Goal: Task Accomplishment & Management: Complete application form

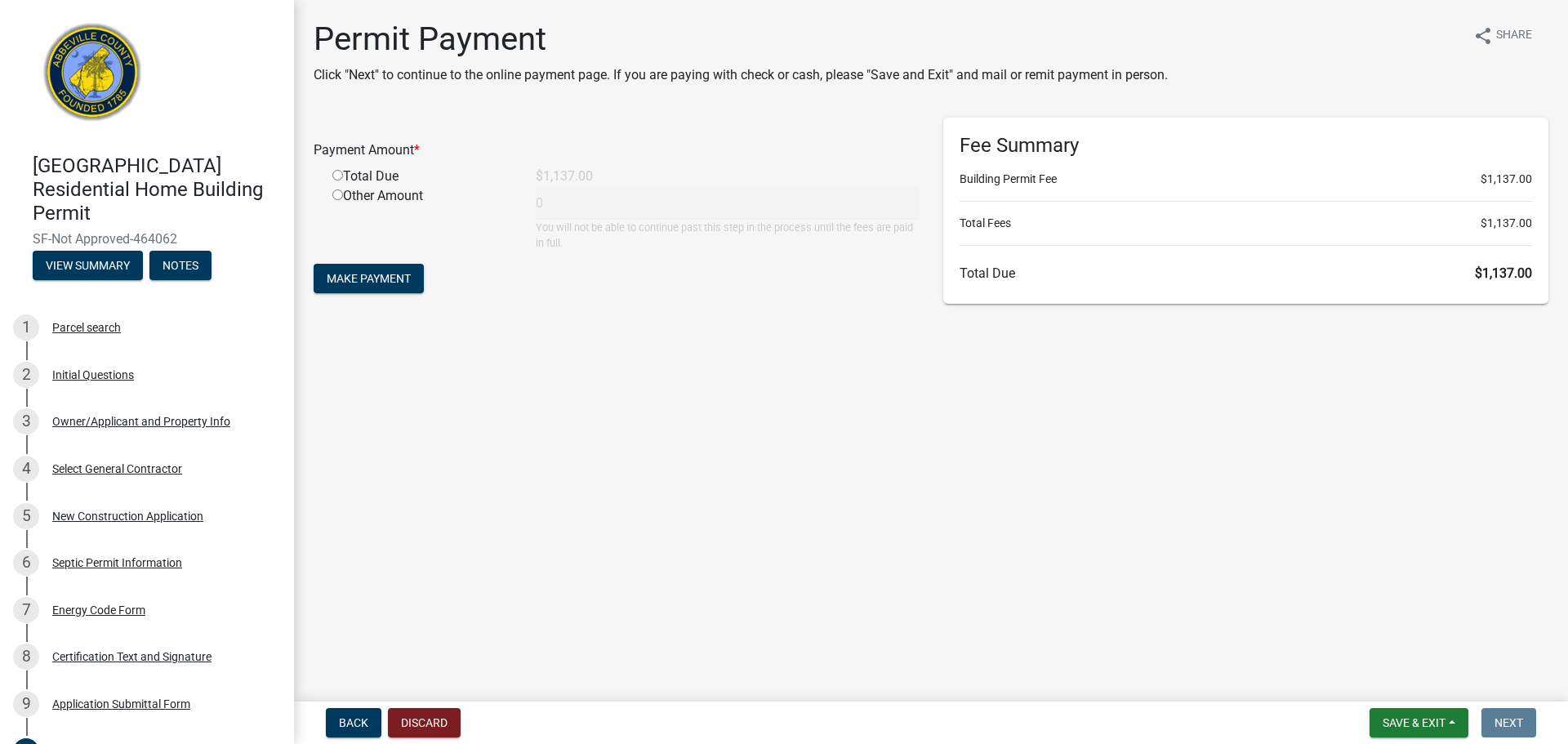
click at [332, 180] on input "radio" at bounding box center [337, 175] width 11 height 11
radio input "true"
type input "1137"
click at [404, 283] on span "Make Payment" at bounding box center [369, 278] width 84 height 13
